Goal: Task Accomplishment & Management: Manage account settings

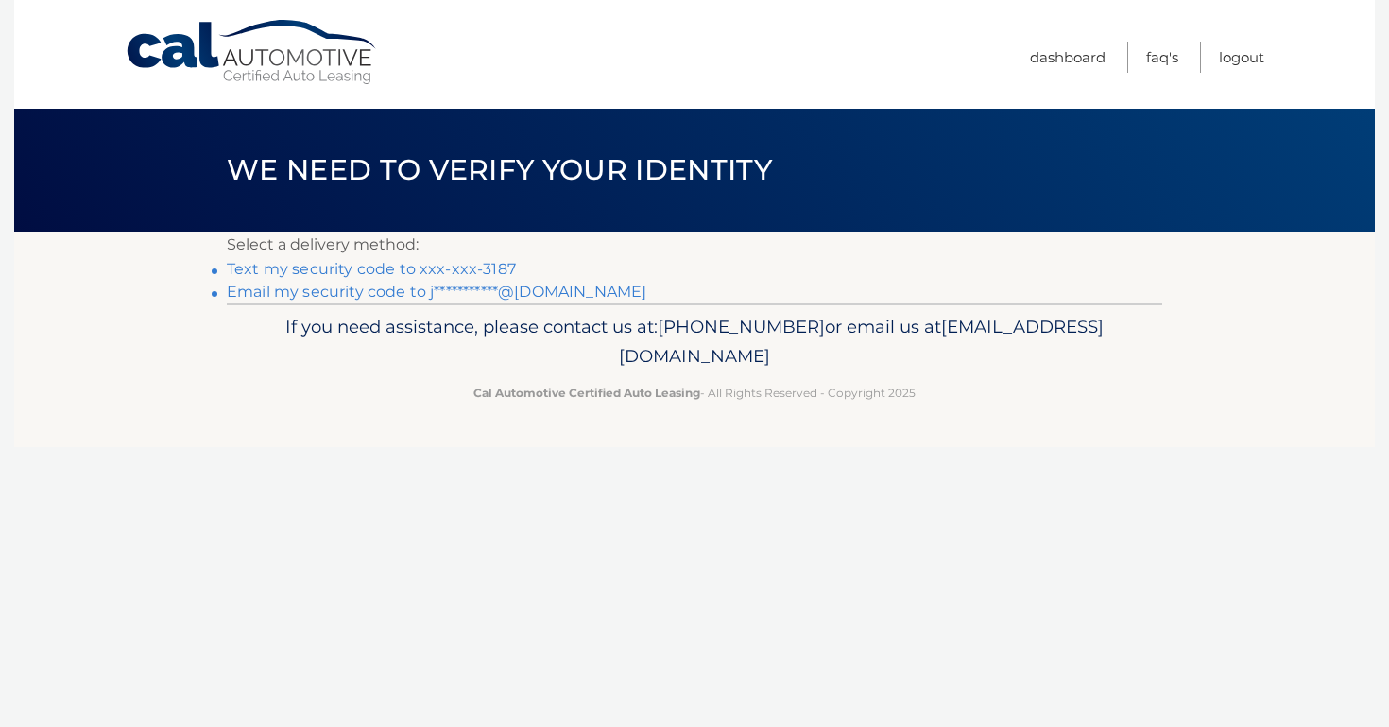
click at [397, 270] on link "Text my security code to xxx-xxx-3187" at bounding box center [371, 269] width 289 height 18
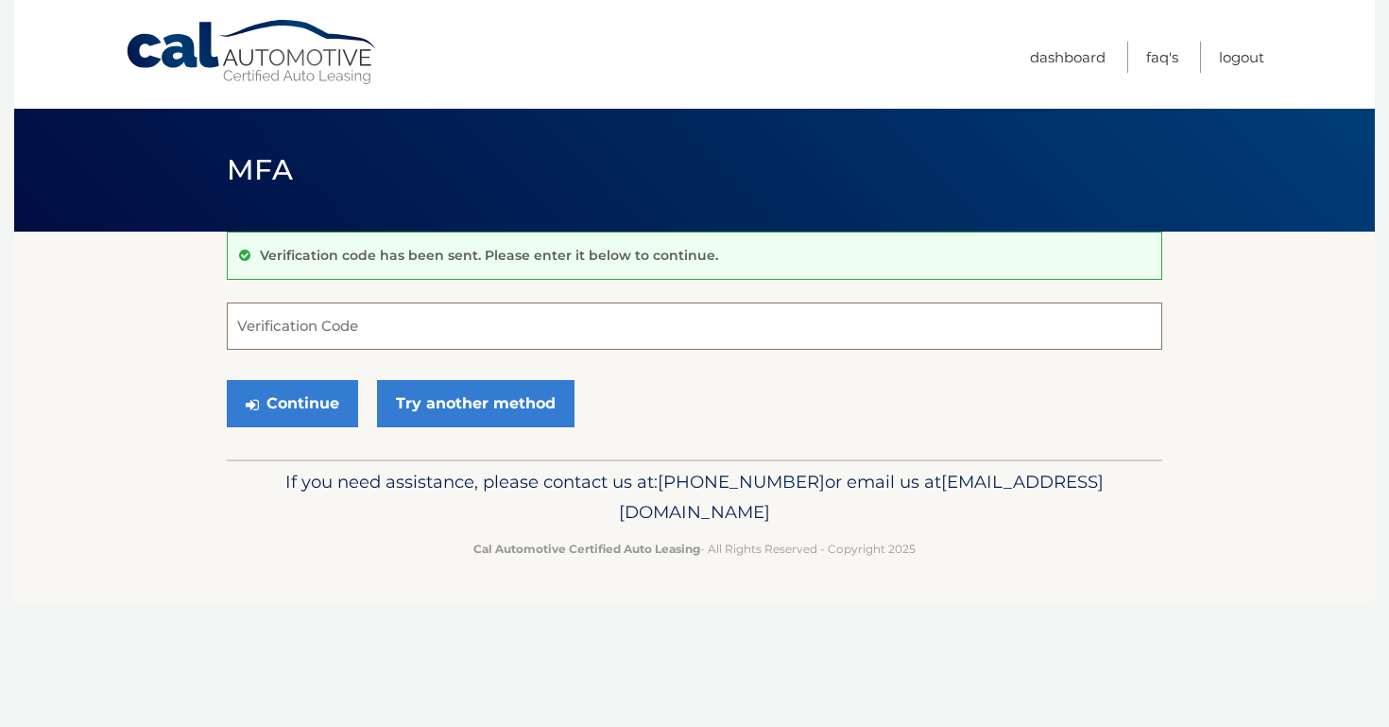
click at [374, 323] on input "Verification Code" at bounding box center [694, 325] width 935 height 47
type input "272347"
click at [322, 397] on button "Continue" at bounding box center [292, 403] width 131 height 47
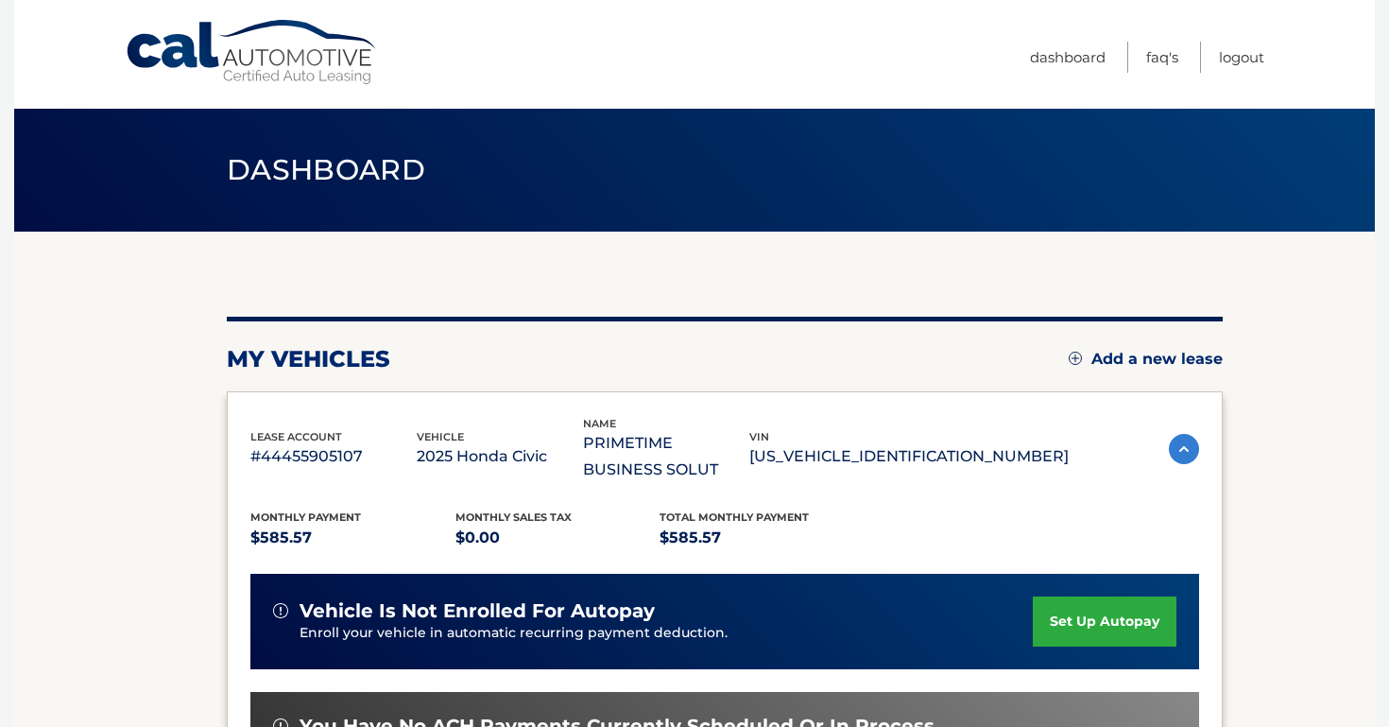
click at [1302, 404] on section "You are registered for this site, but you haven't enrolled in online payments. …" at bounding box center [694, 629] width 1361 height 797
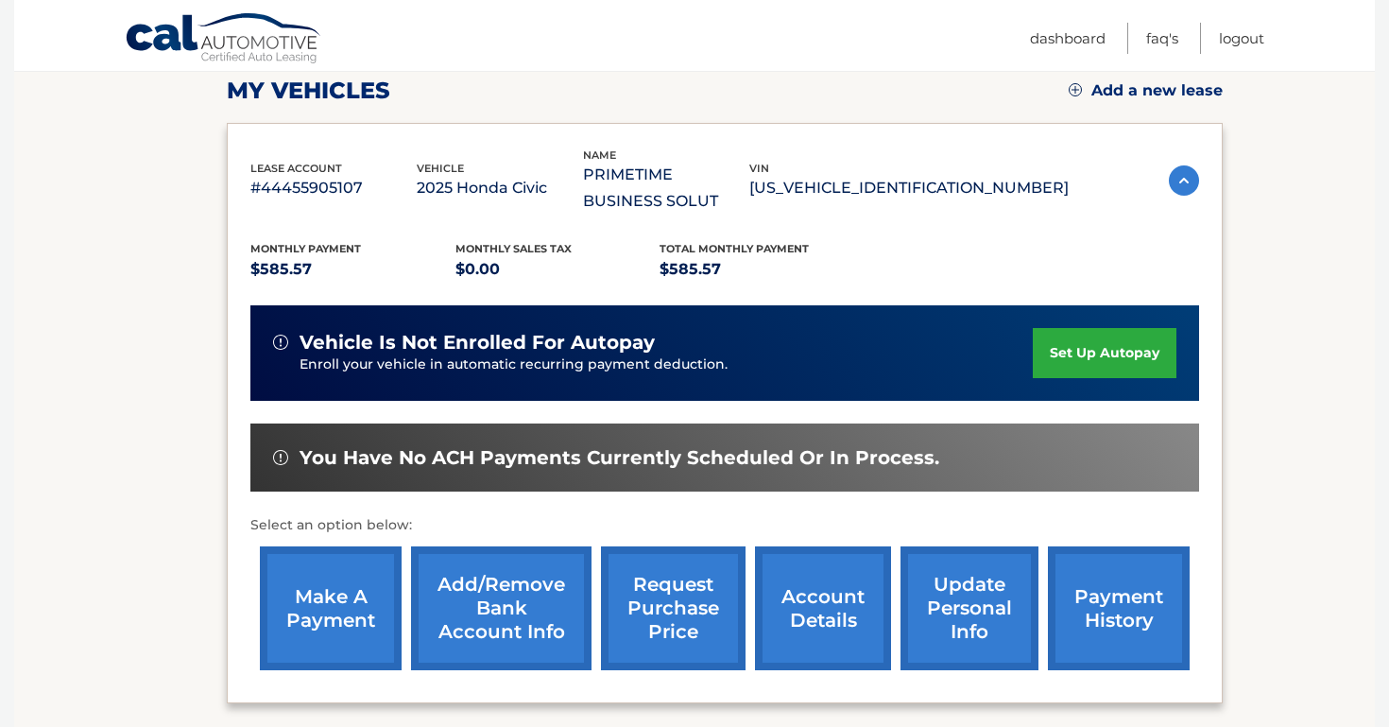
scroll to position [255, 0]
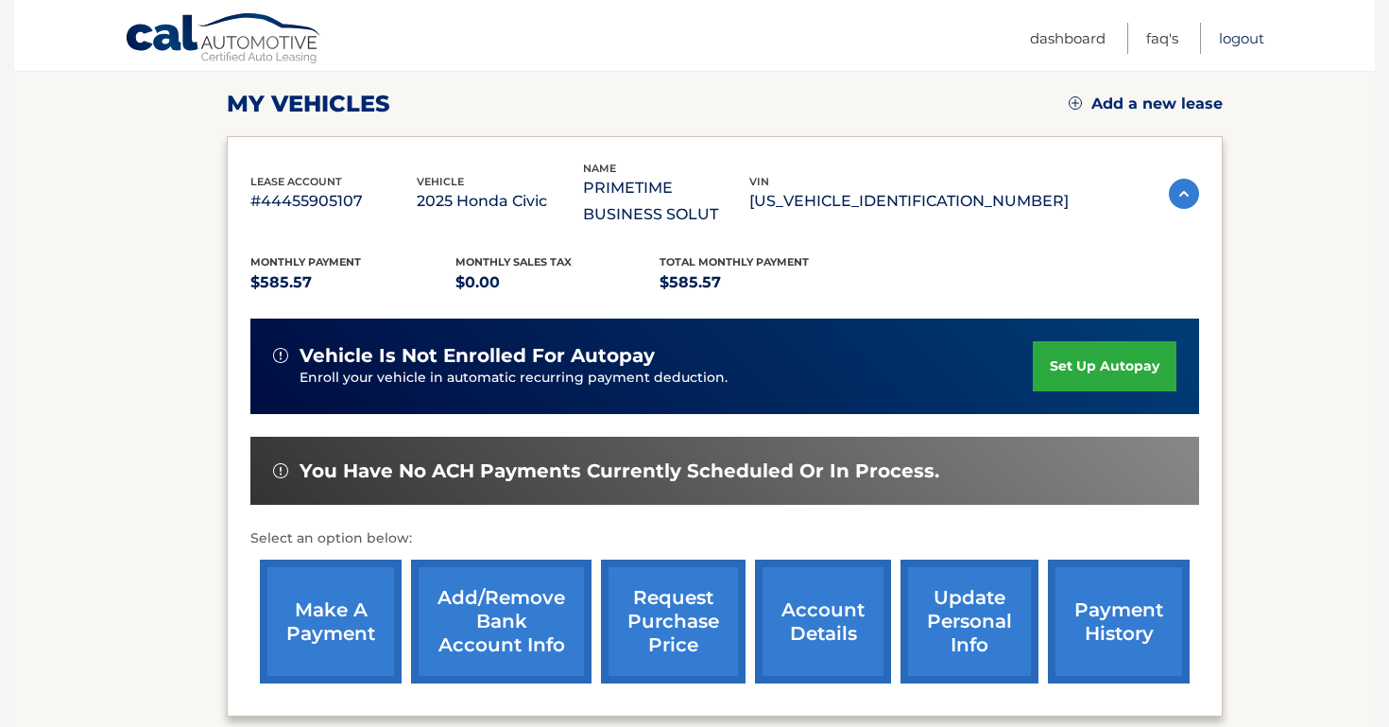
click at [1234, 41] on link "Logout" at bounding box center [1241, 38] width 45 height 31
